Goal: Use online tool/utility: Utilize a website feature to perform a specific function

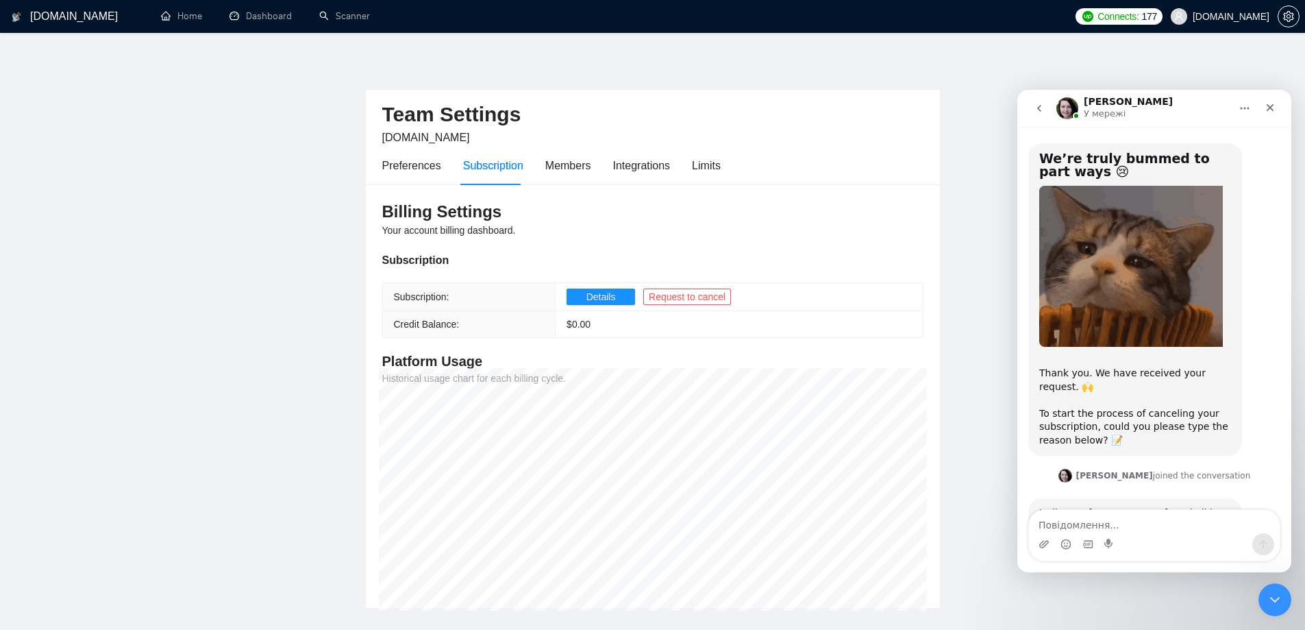
scroll to position [114, 0]
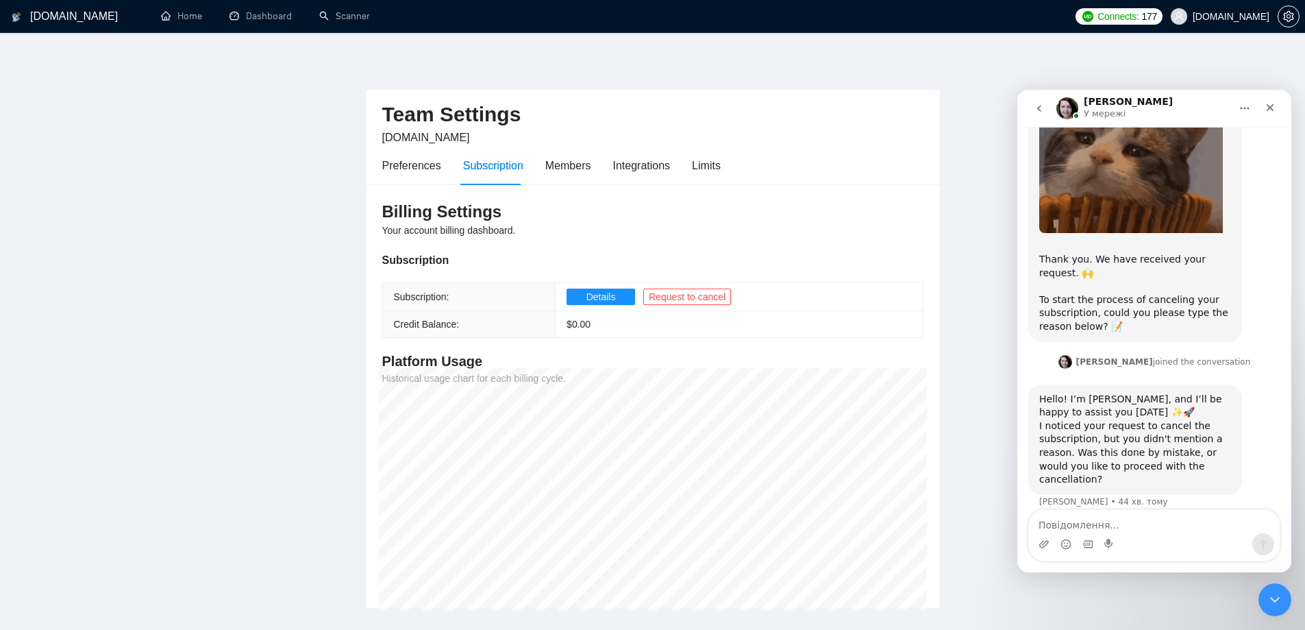
click at [1100, 532] on textarea "Повідомлення..." at bounding box center [1154, 521] width 251 height 23
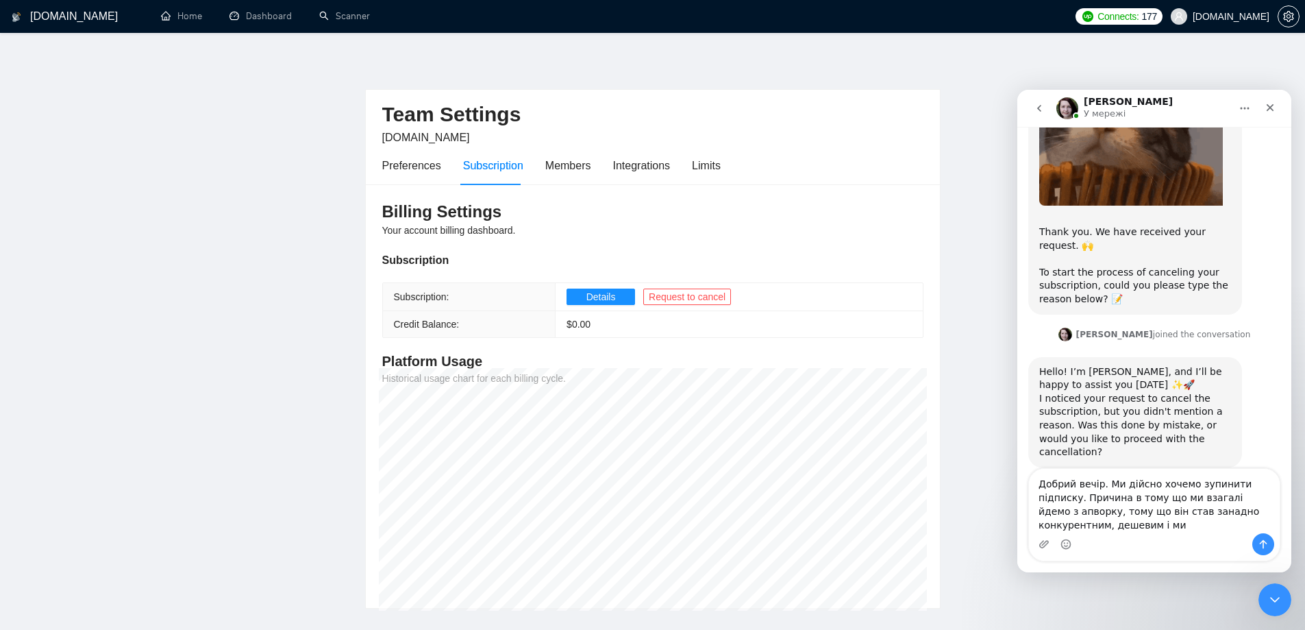
scroll to position [155, 0]
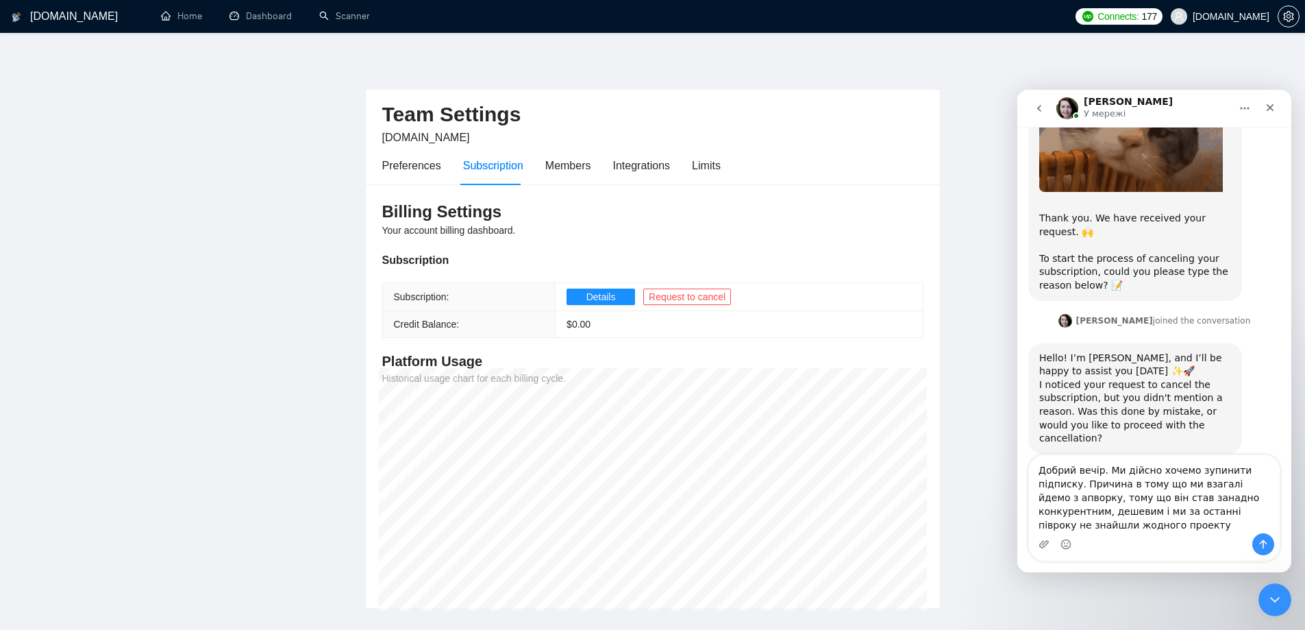
type textarea "Добрий вечір. Ми дійсно хочемо зупинити підписку. Причина в тому що ми взагалі …"
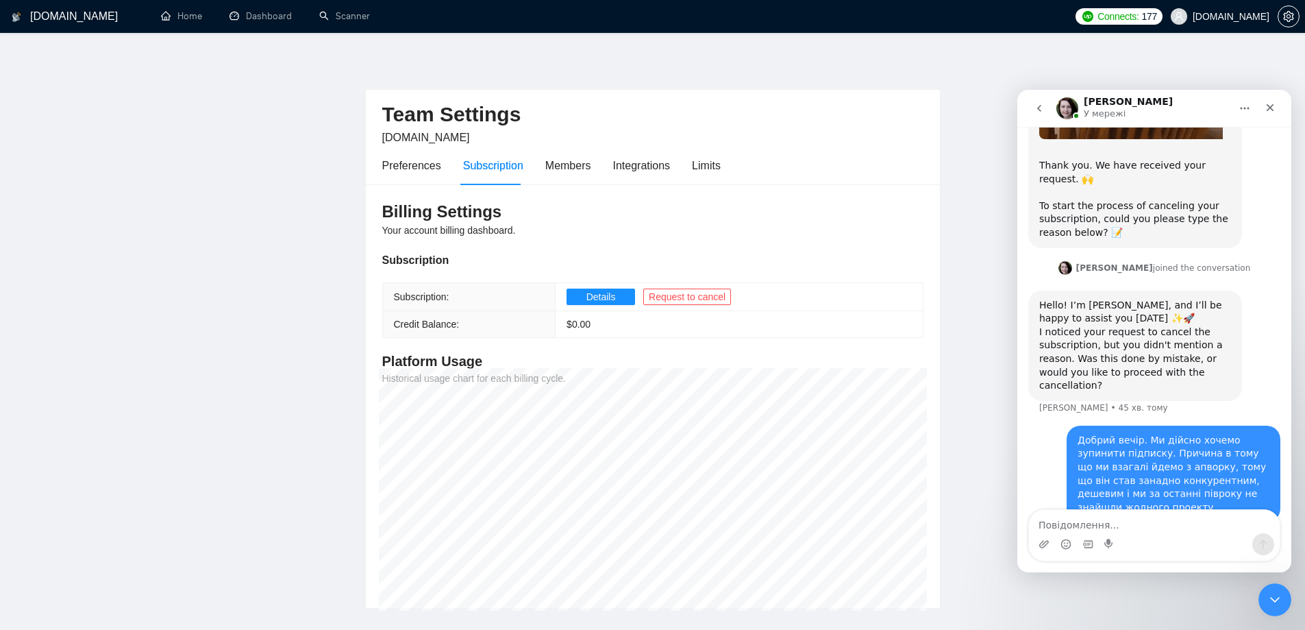
scroll to position [208, 0]
drag, startPoint x: 192, startPoint y: 362, endPoint x: 204, endPoint y: 362, distance: 12.3
click at [192, 362] on main "Team Settings [DOMAIN_NAME] Preferences Subscription Members Integrations Limit…" at bounding box center [652, 332] width 1261 height 554
click at [148, 119] on main "Team Settings [DOMAIN_NAME] Preferences Subscription Members Integrations Limit…" at bounding box center [652, 332] width 1261 height 554
click at [346, 10] on link "Scanner" at bounding box center [344, 16] width 51 height 12
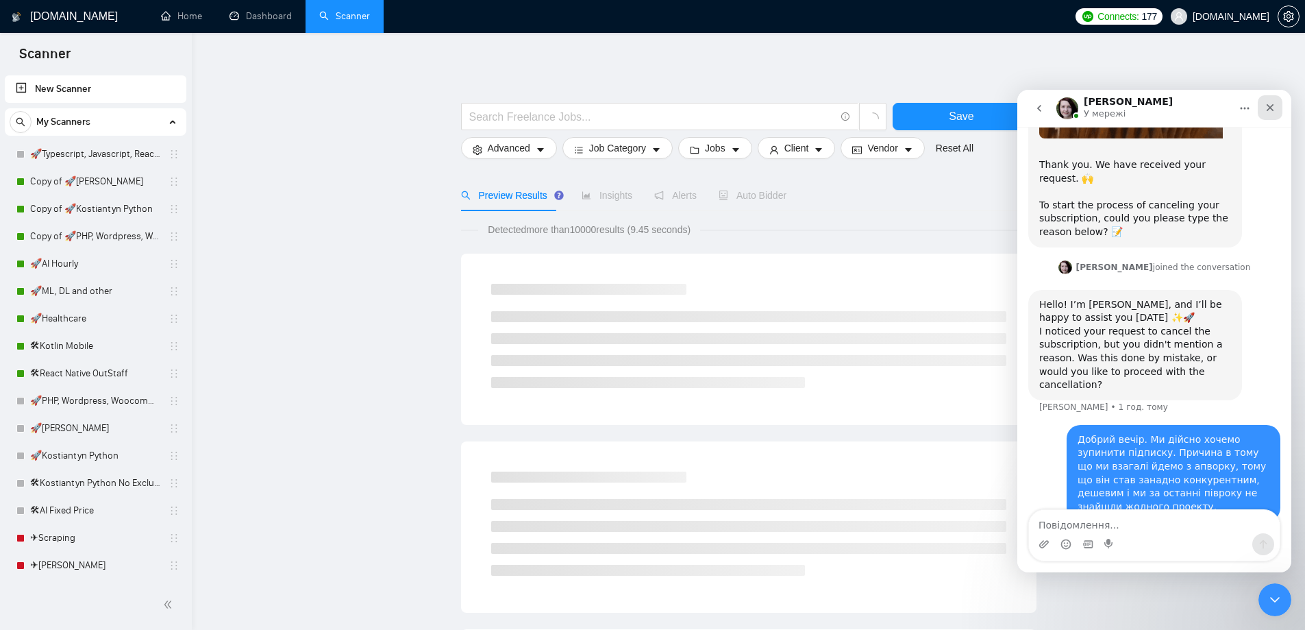
click at [1276, 112] on div "Закрити" at bounding box center [1270, 107] width 25 height 25
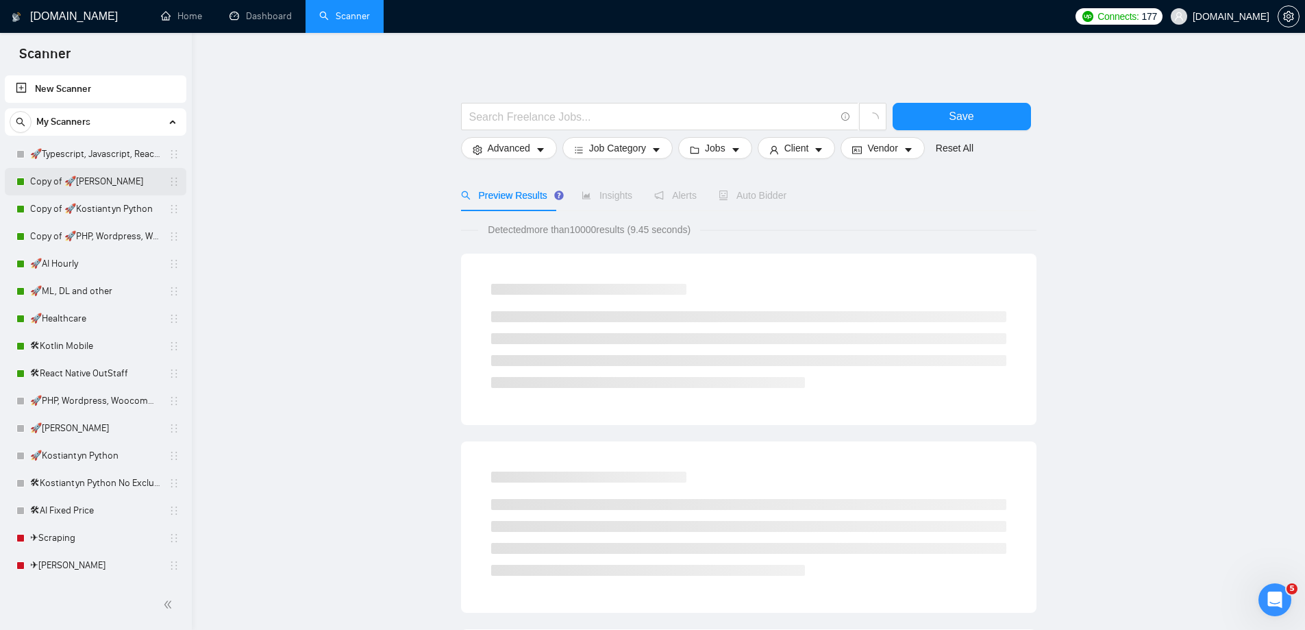
click at [91, 176] on link "Copy of 🚀[PERSON_NAME]" at bounding box center [95, 181] width 130 height 27
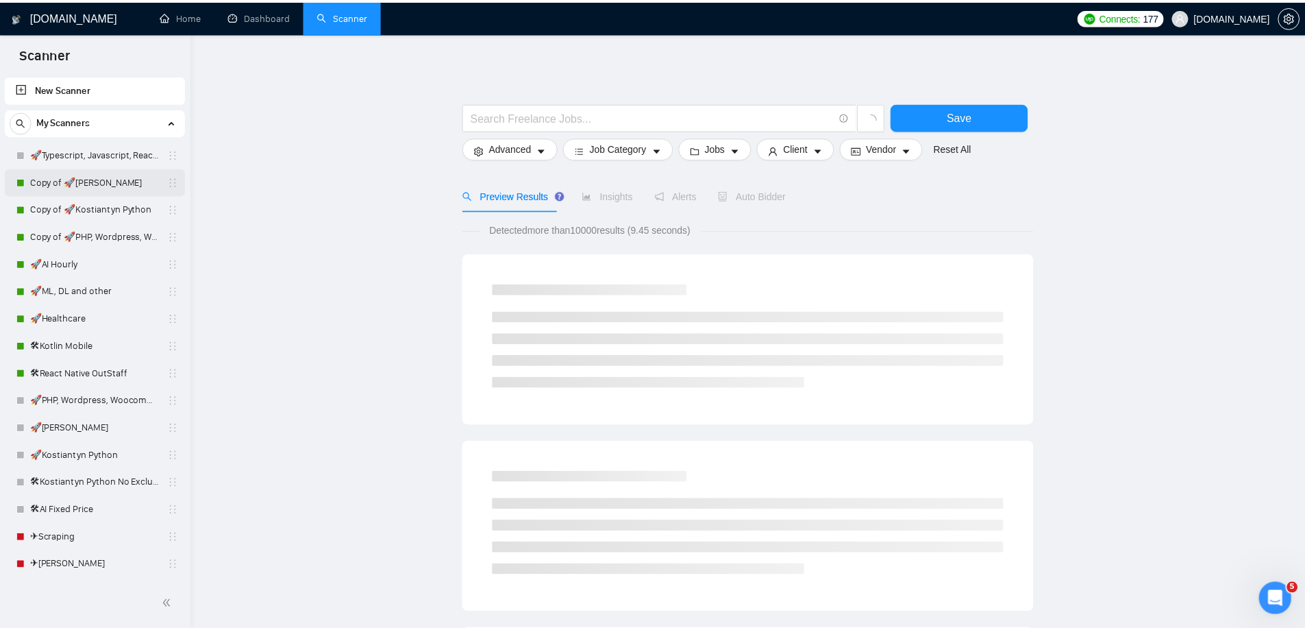
scroll to position [208, 0]
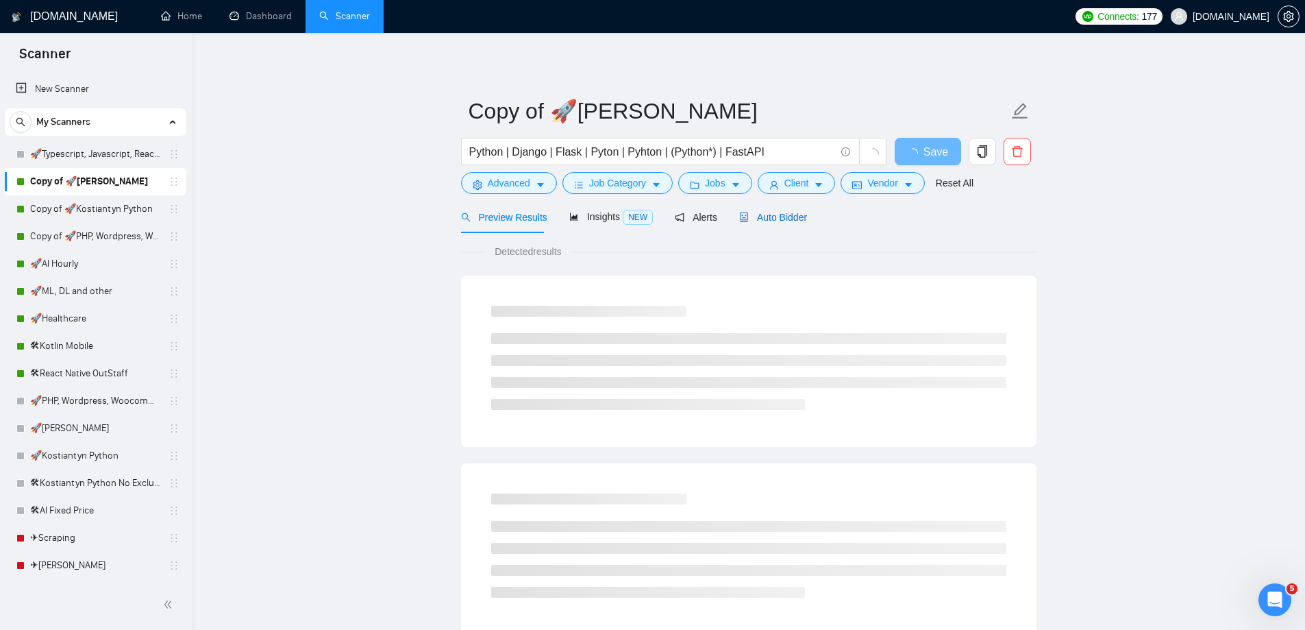
click at [793, 219] on span "Auto Bidder" at bounding box center [773, 217] width 68 height 11
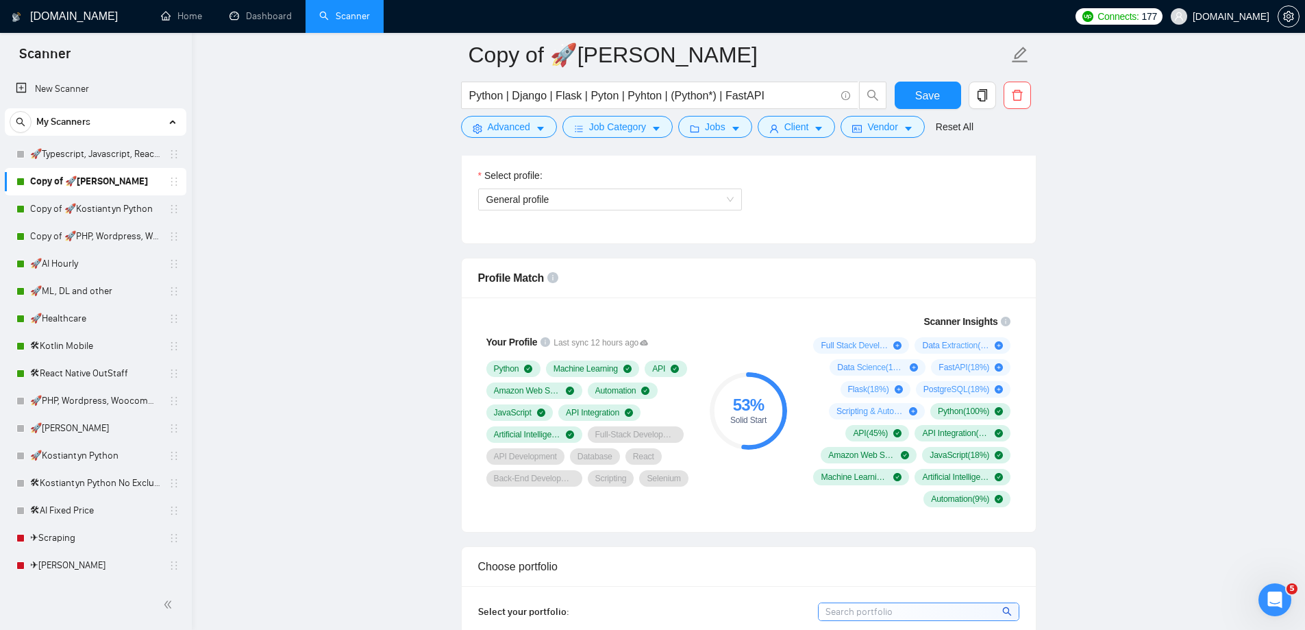
scroll to position [822, 0]
